Goal: Information Seeking & Learning: Learn about a topic

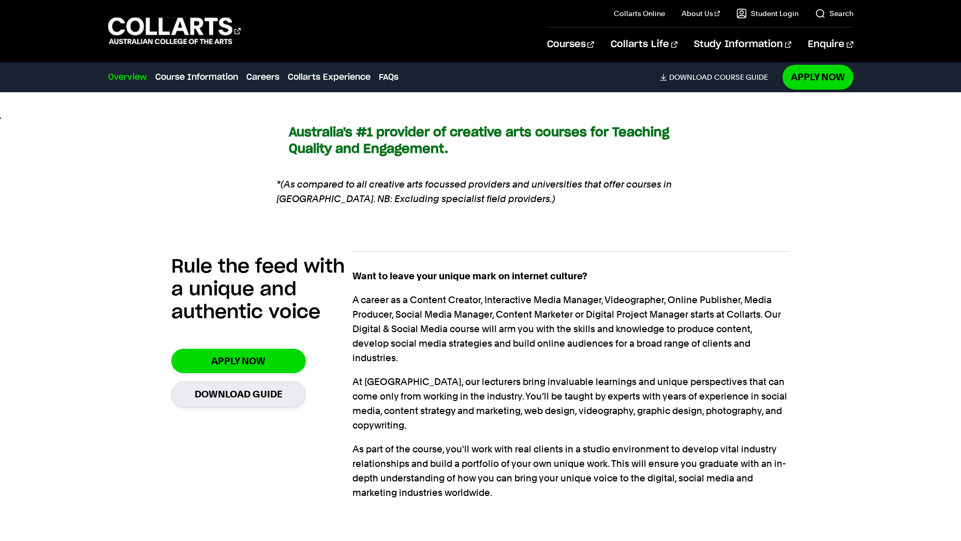
scroll to position [880, 0]
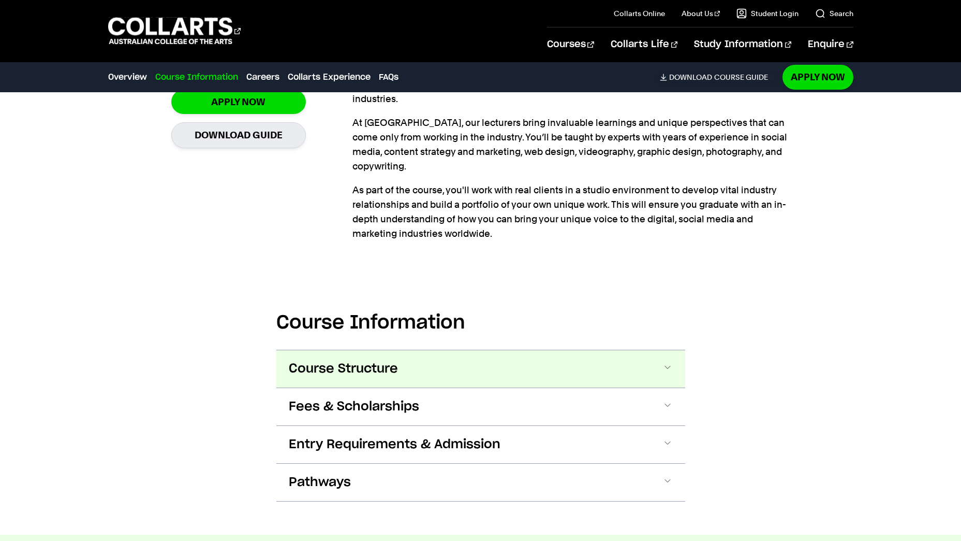
click at [472, 350] on button "Course Structure" at bounding box center [480, 368] width 409 height 37
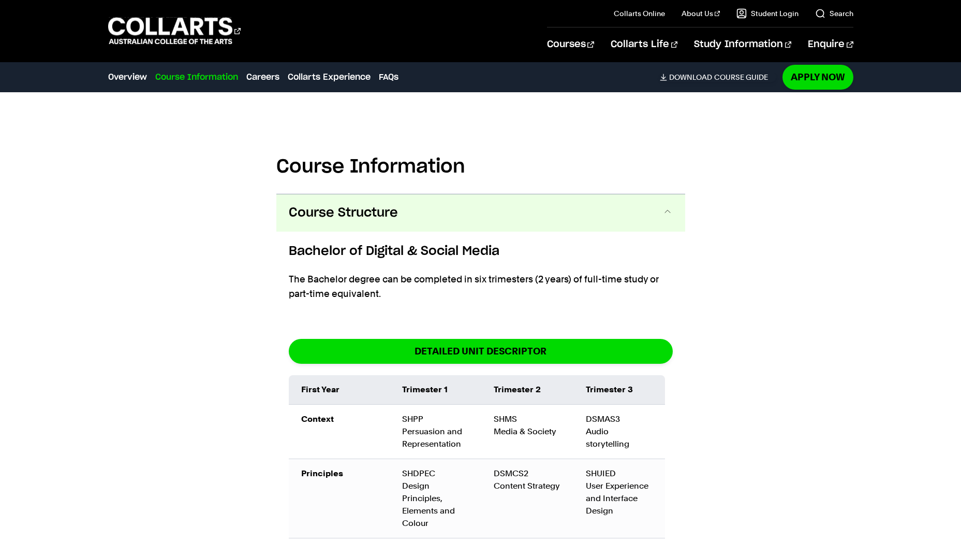
scroll to position [1139, 0]
click at [494, 272] on p "The Bachelor degree can be completed in six trimesters (2 years) of full-time s…" at bounding box center [481, 286] width 384 height 29
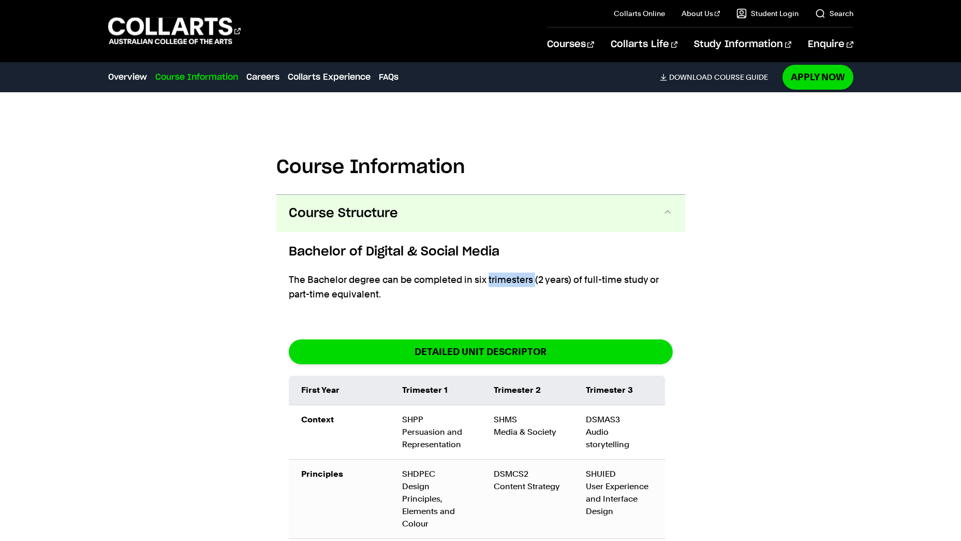
click at [494, 272] on p "The Bachelor degree can be completed in six trimesters (2 years) of full-time s…" at bounding box center [481, 286] width 384 height 29
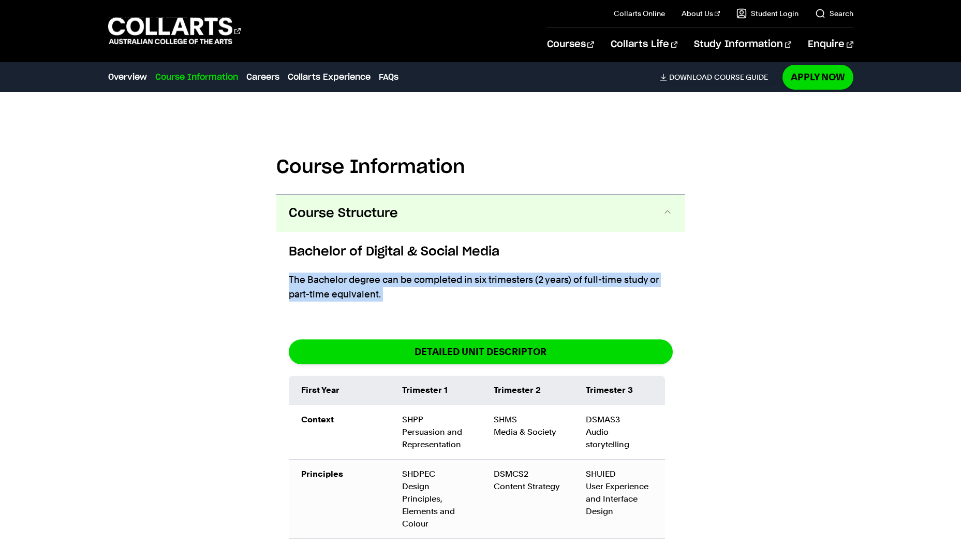
click at [494, 272] on p "The Bachelor degree can be completed in six trimesters (2 years) of full-time s…" at bounding box center [481, 286] width 384 height 29
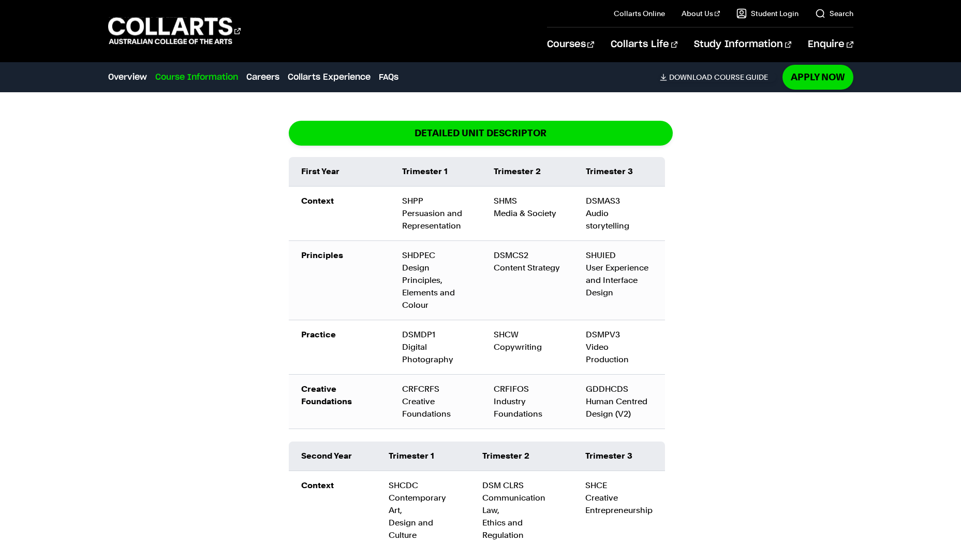
scroll to position [1399, 0]
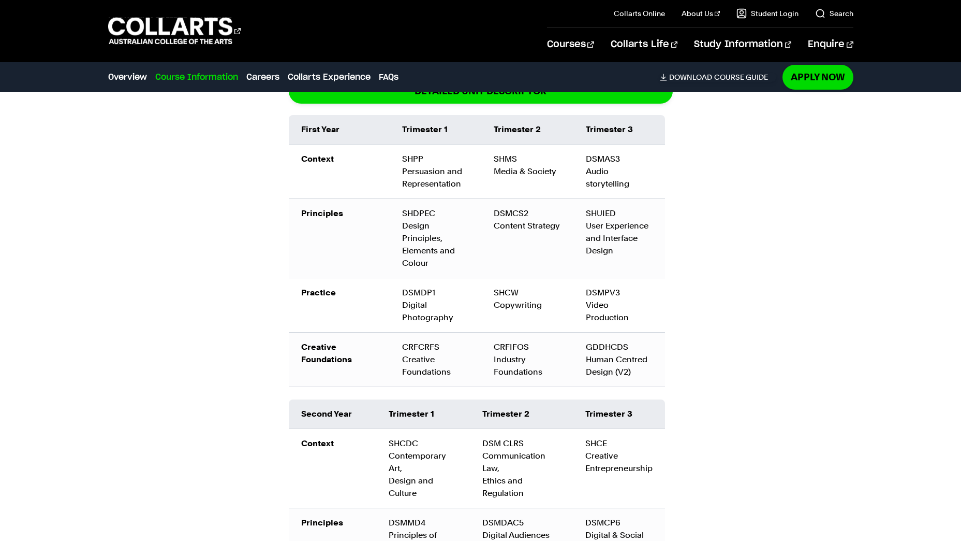
click at [750, 360] on div "Course Information Course Structure Bachelor of Digital & Social Media The Bach…" at bounding box center [480, 405] width 909 height 1116
click at [718, 201] on div "Course Information Course Structure Bachelor of Digital & Social Media The Bach…" at bounding box center [480, 405] width 909 height 1116
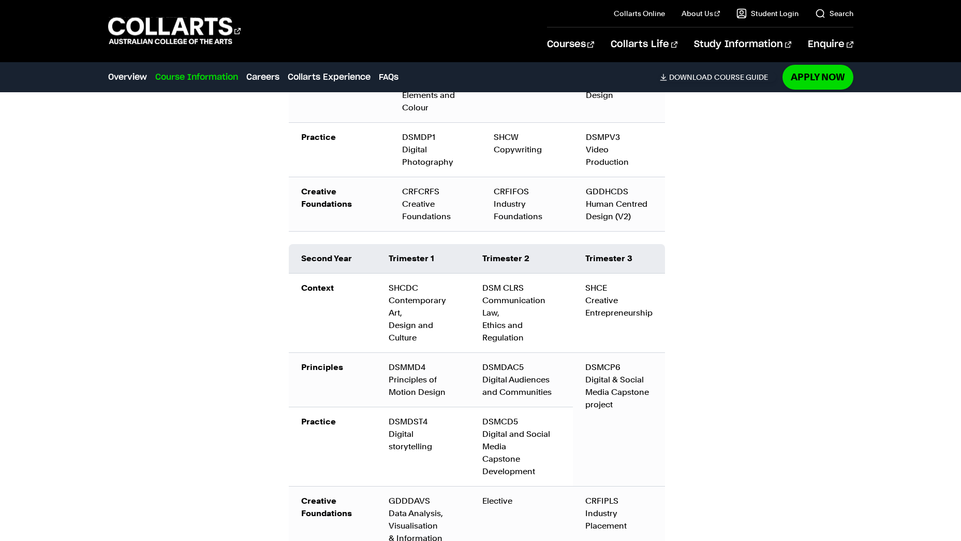
click at [548, 281] on td "DSM CLRS Communication Law, Ethics and Regulation" at bounding box center [521, 312] width 103 height 79
drag, startPoint x: 548, startPoint y: 281, endPoint x: 529, endPoint y: 337, distance: 59.6
click at [529, 353] on td "DSMDAC5 Digital Audiences and Communities" at bounding box center [521, 380] width 103 height 54
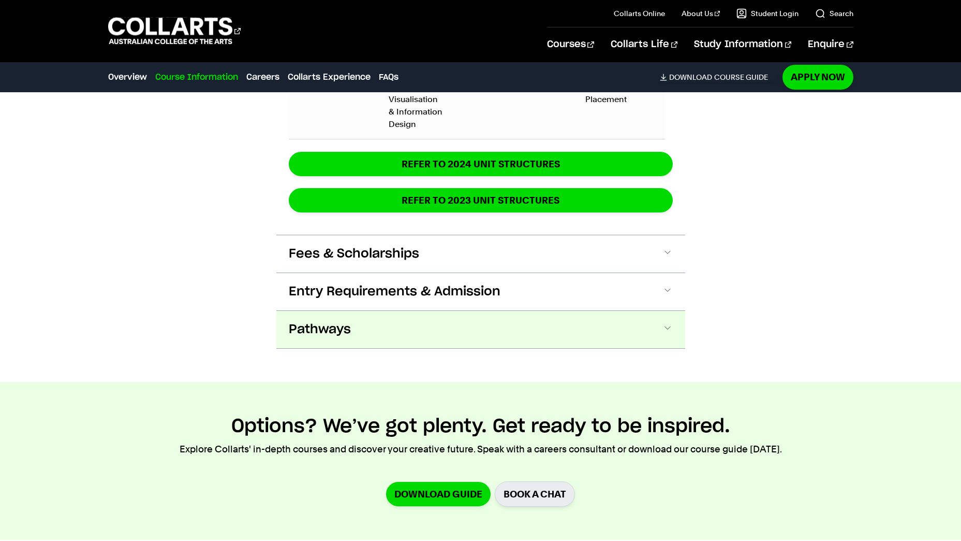
scroll to position [1969, 0]
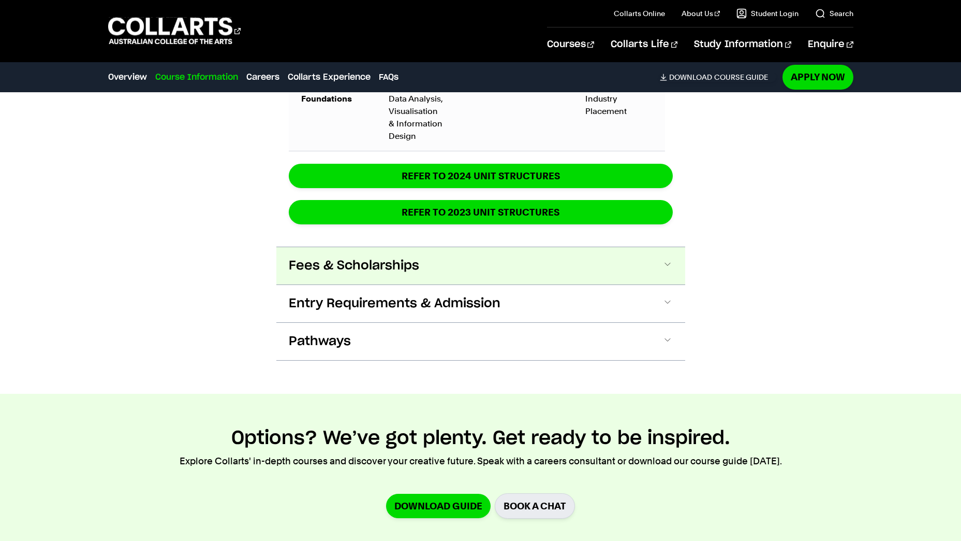
click at [547, 247] on button "Fees & Scholarships" at bounding box center [480, 265] width 409 height 37
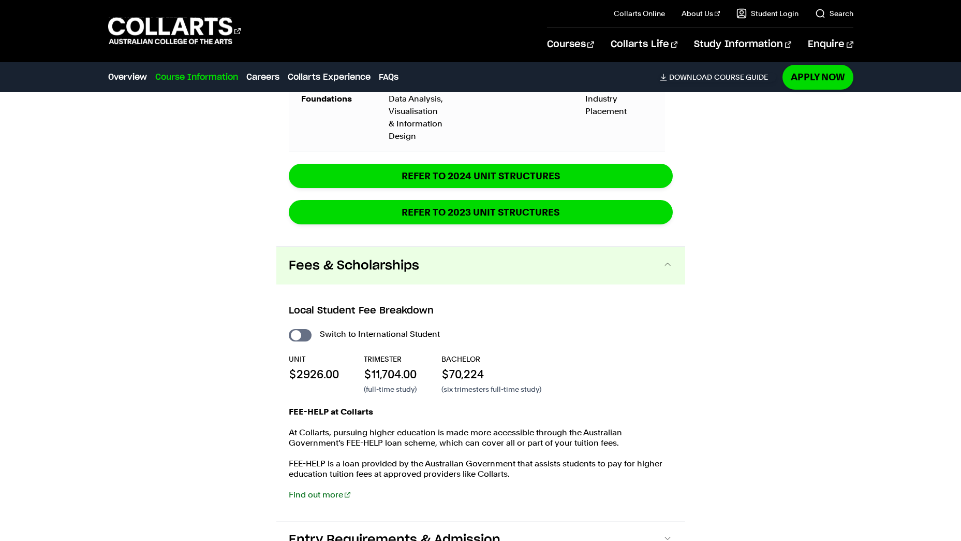
scroll to position [2073, 0]
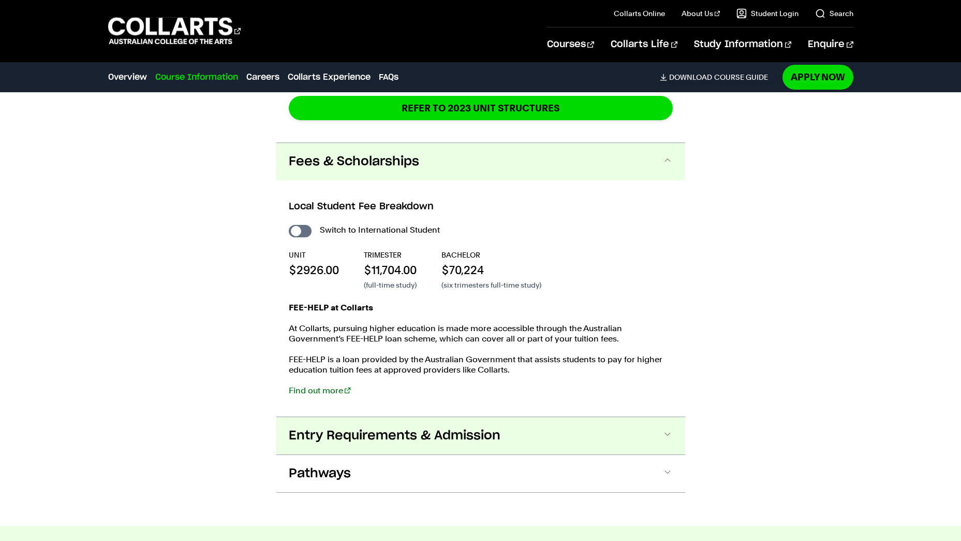
click at [561, 417] on button "Entry Requirements & Admission" at bounding box center [480, 435] width 409 height 37
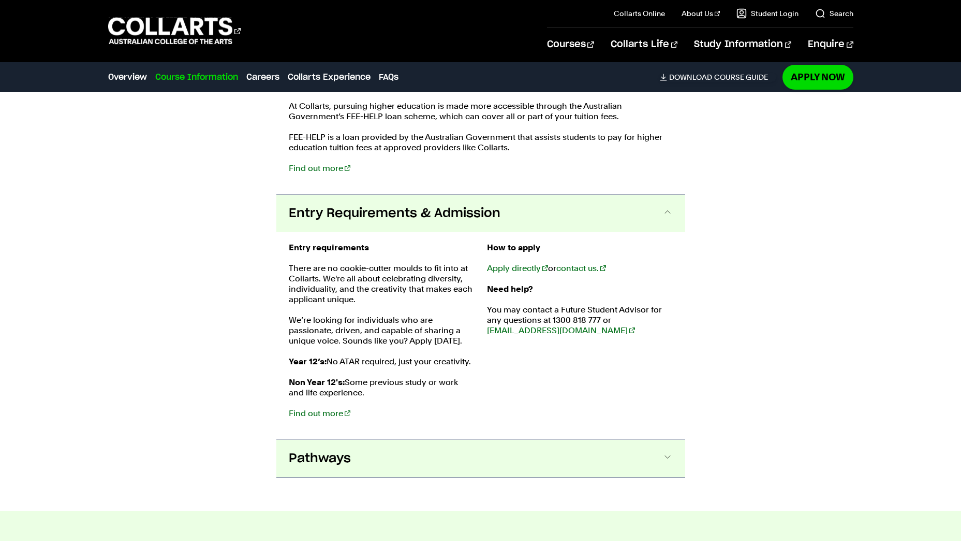
click at [547, 440] on button "Pathways" at bounding box center [480, 458] width 409 height 37
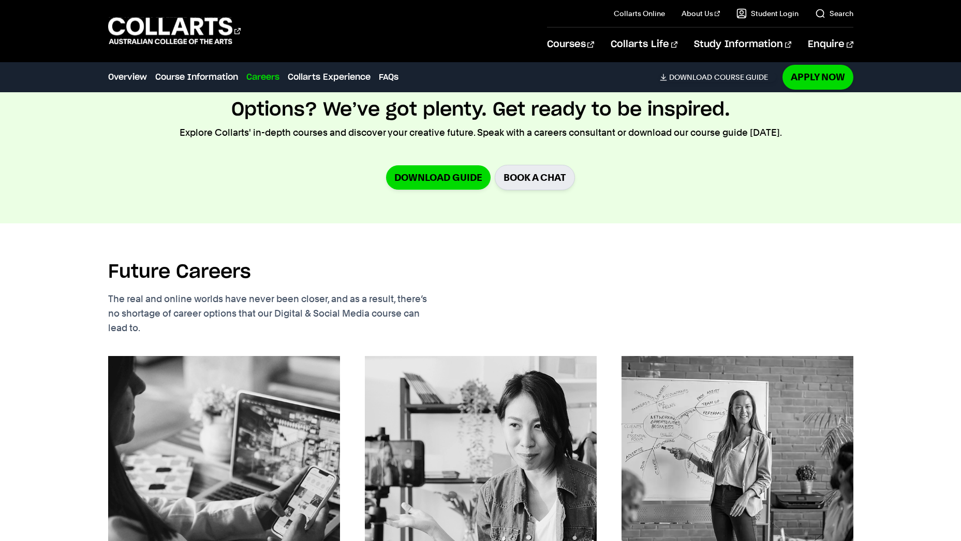
scroll to position [3239, 0]
